Goal: Task Accomplishment & Management: Use online tool/utility

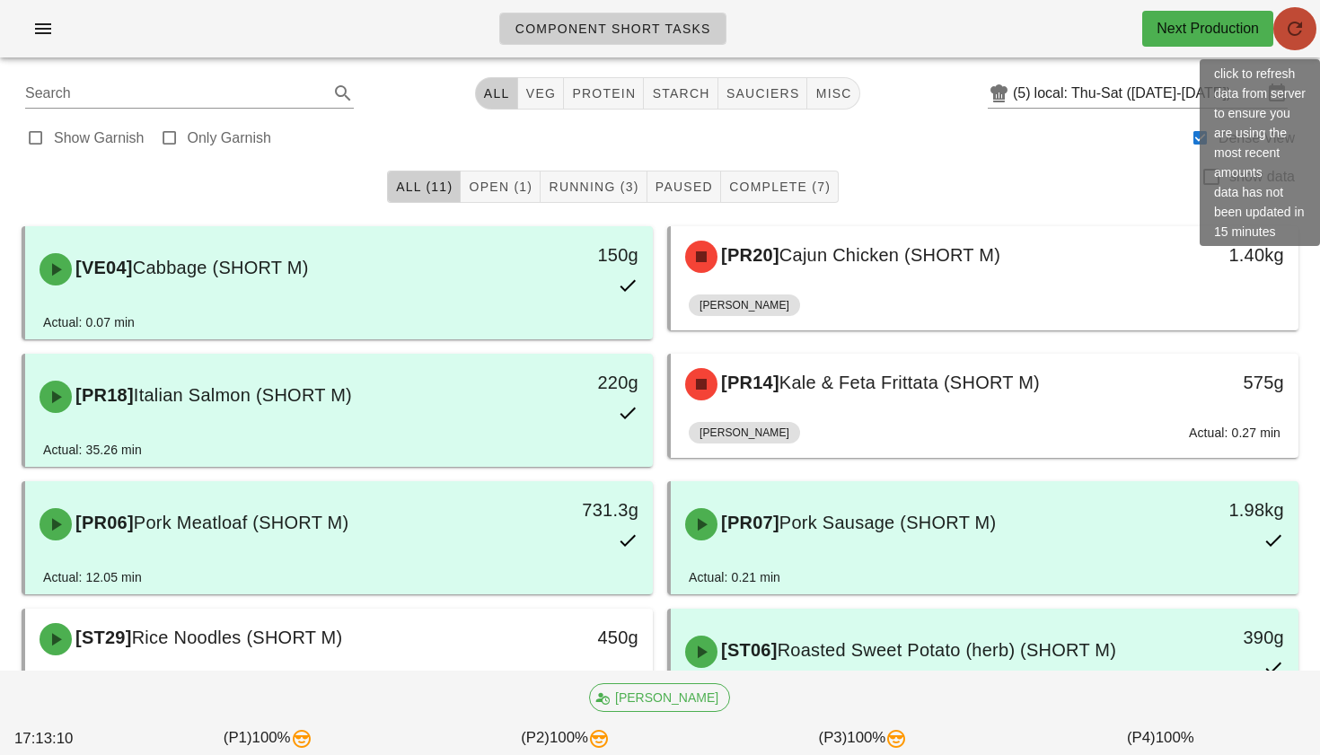
click at [1289, 31] on icon "button" at bounding box center [1295, 29] width 22 height 22
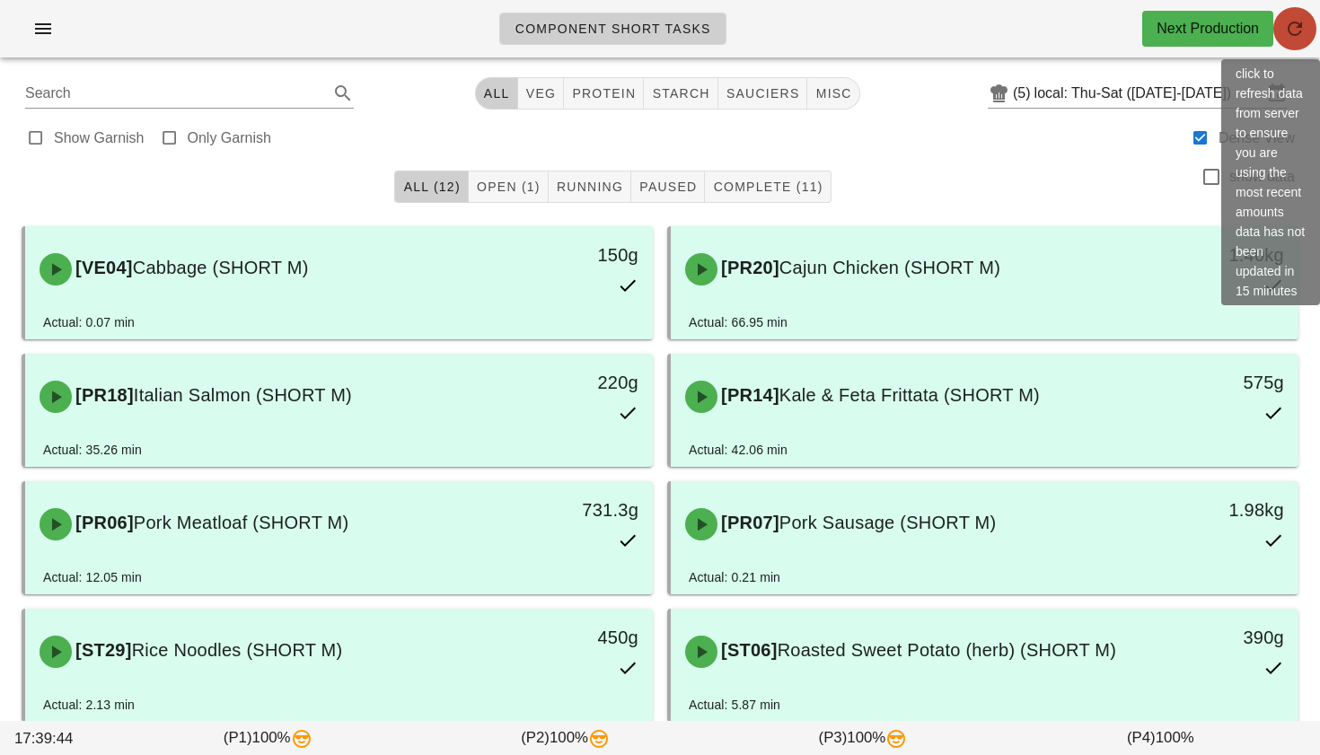
click at [1290, 30] on icon "button" at bounding box center [1295, 29] width 22 height 22
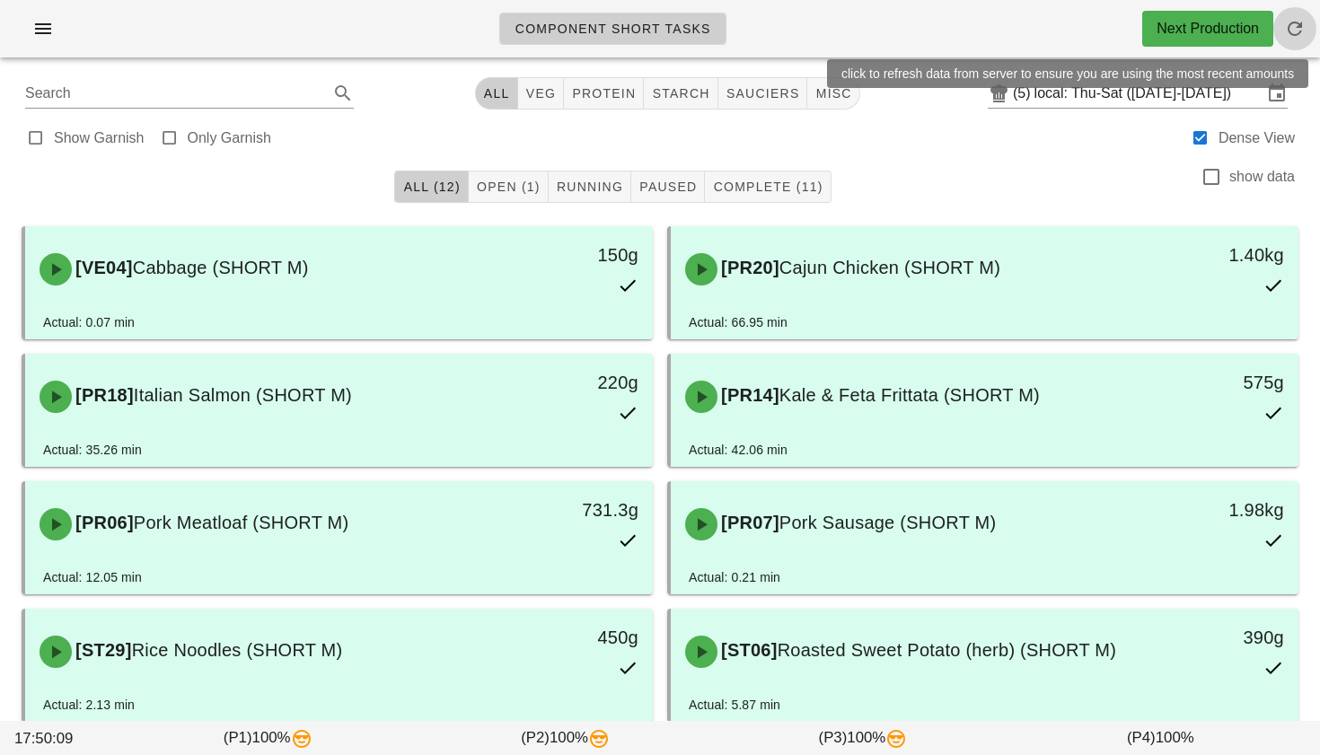
click at [1291, 35] on icon "button" at bounding box center [1295, 29] width 22 height 22
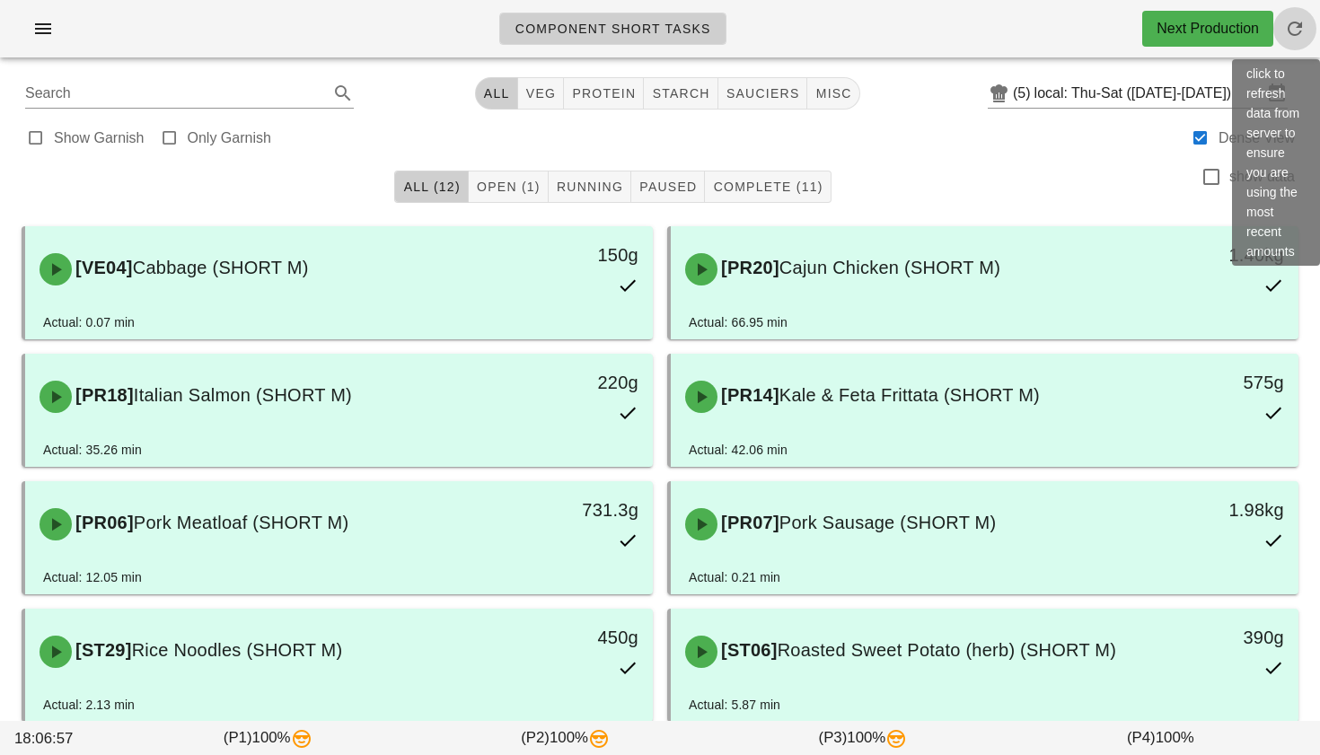
click at [1290, 29] on icon "button" at bounding box center [1295, 29] width 22 height 22
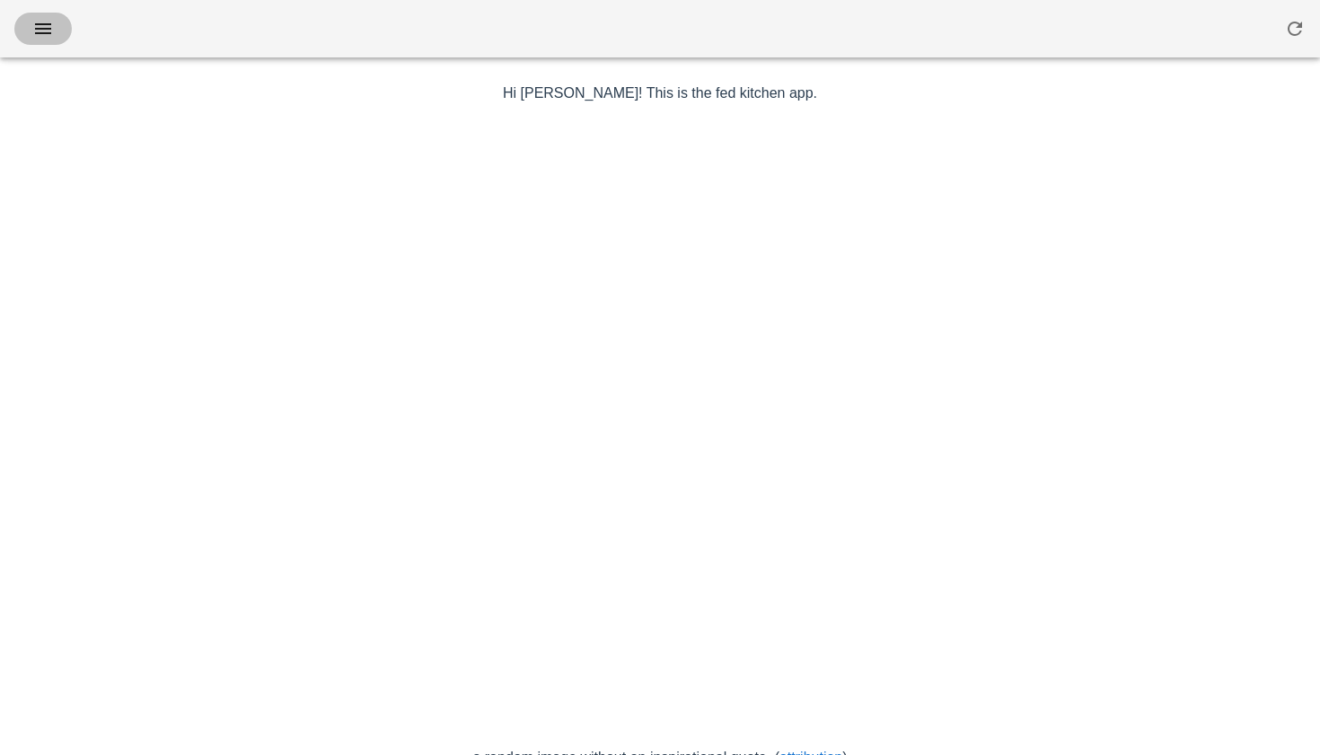
click at [57, 17] on button "button" at bounding box center [42, 29] width 57 height 32
